Goal: Task Accomplishment & Management: Manage account settings

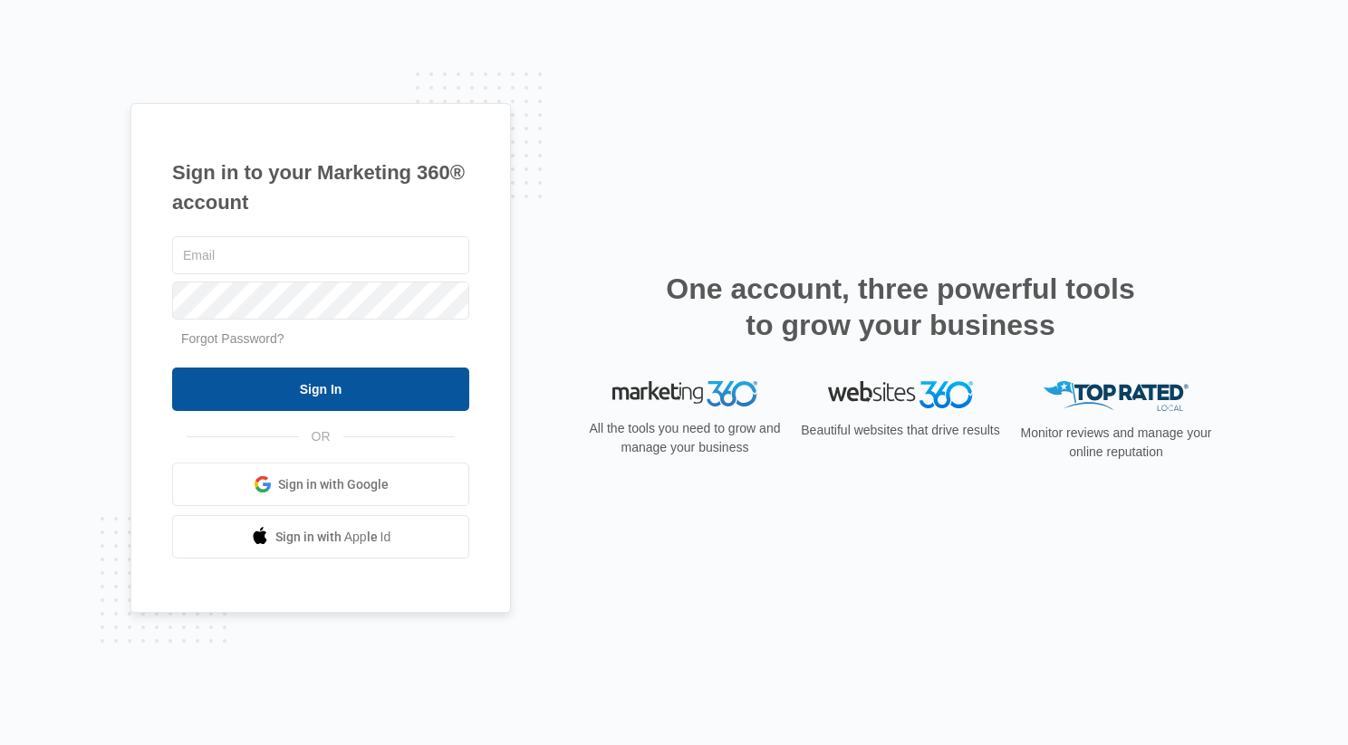
type input "[EMAIL_ADDRESS][DOMAIN_NAME]"
click at [356, 386] on input "Sign In" at bounding box center [320, 389] width 297 height 43
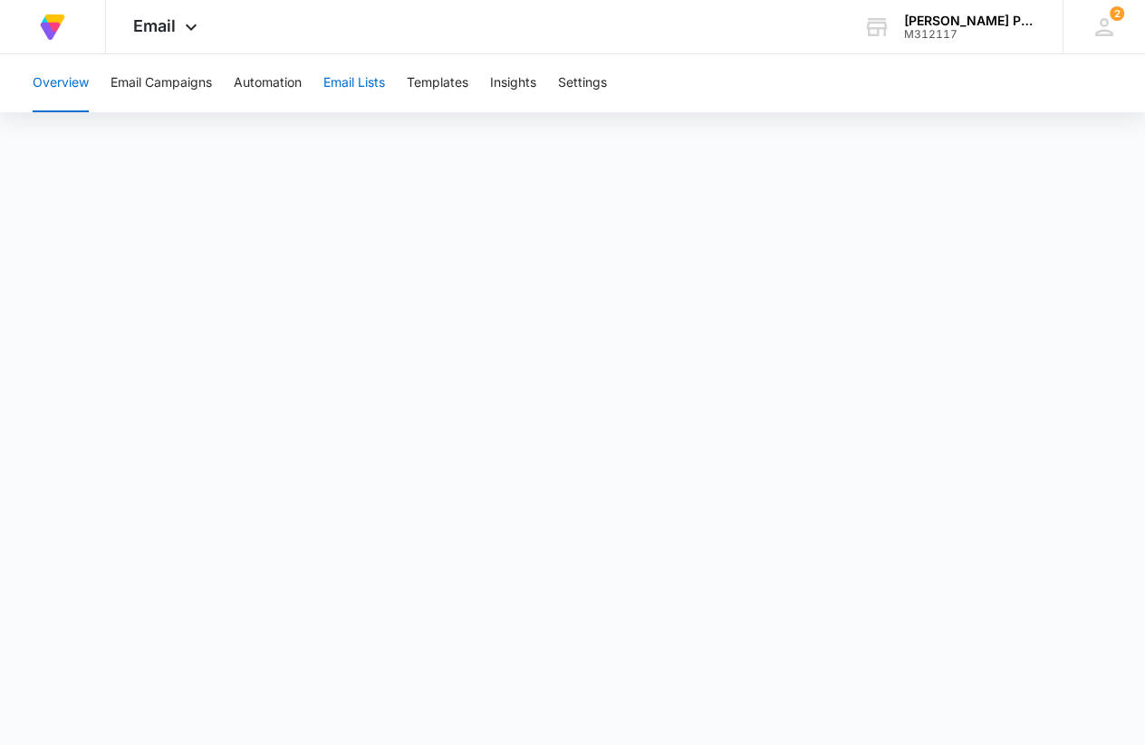
click at [358, 81] on button "Email Lists" at bounding box center [354, 83] width 62 height 58
